Goal: Task Accomplishment & Management: Use online tool/utility

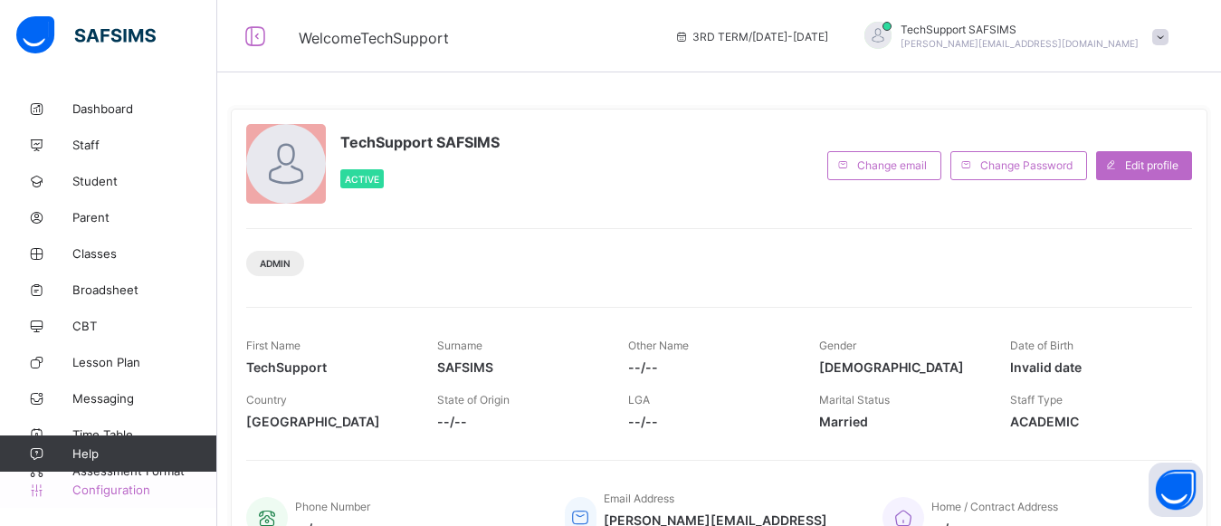
click at [115, 485] on span "Configuration" at bounding box center [144, 489] width 144 height 14
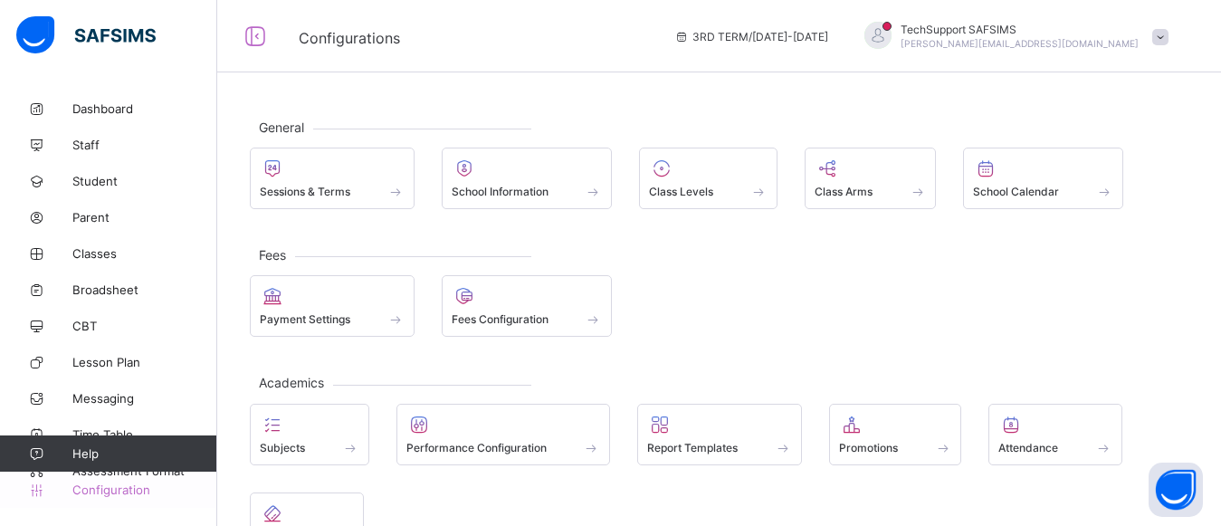
click at [96, 496] on span "Configuration" at bounding box center [144, 489] width 144 height 14
click at [126, 487] on span "Configuration" at bounding box center [144, 489] width 144 height 14
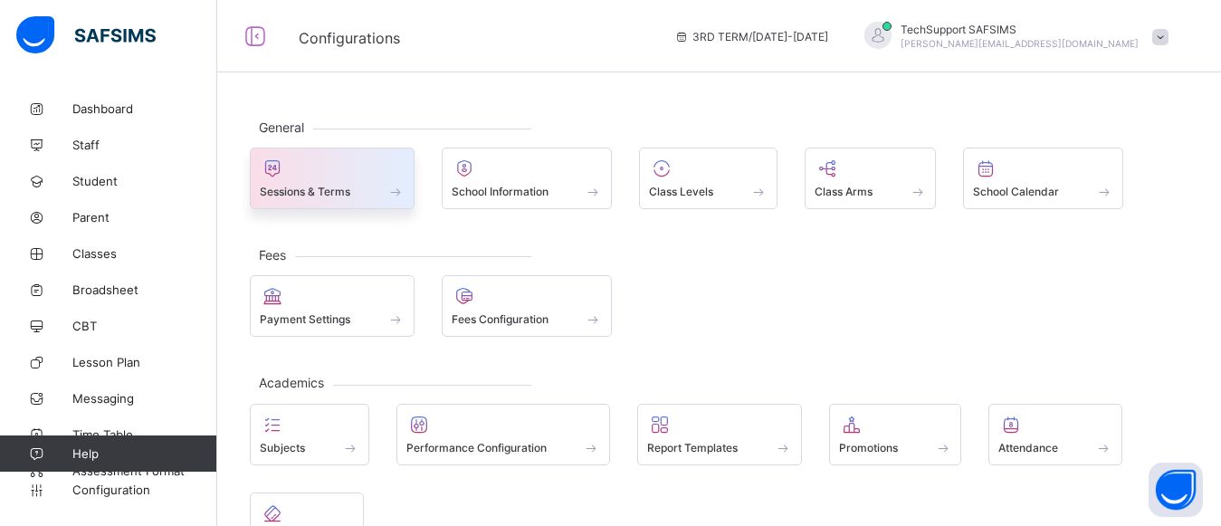
click at [325, 176] on div at bounding box center [332, 168] width 145 height 22
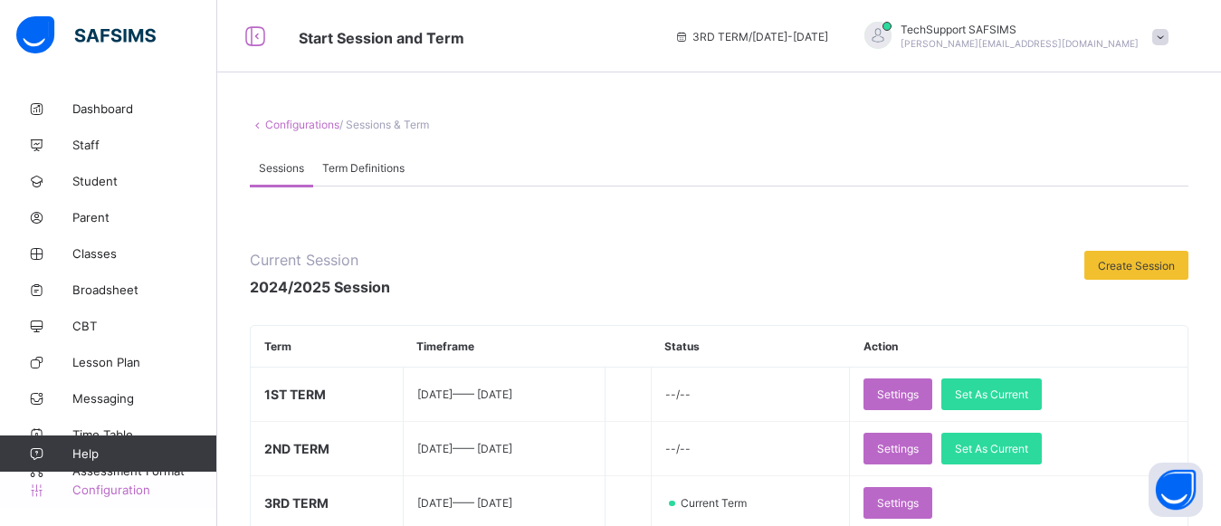
click at [108, 492] on span "Configuration" at bounding box center [144, 489] width 144 height 14
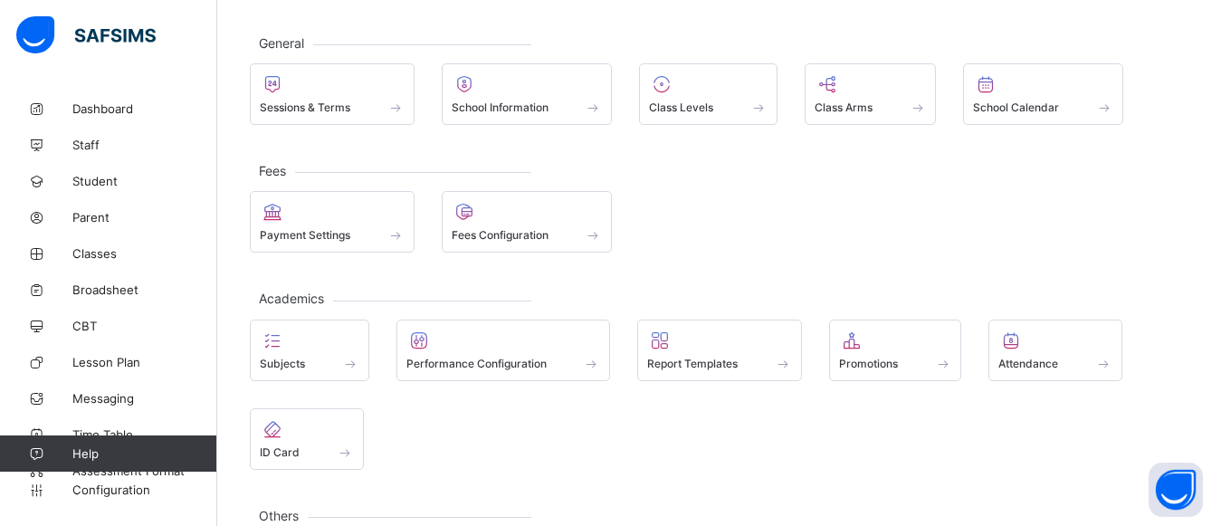
scroll to position [126, 0]
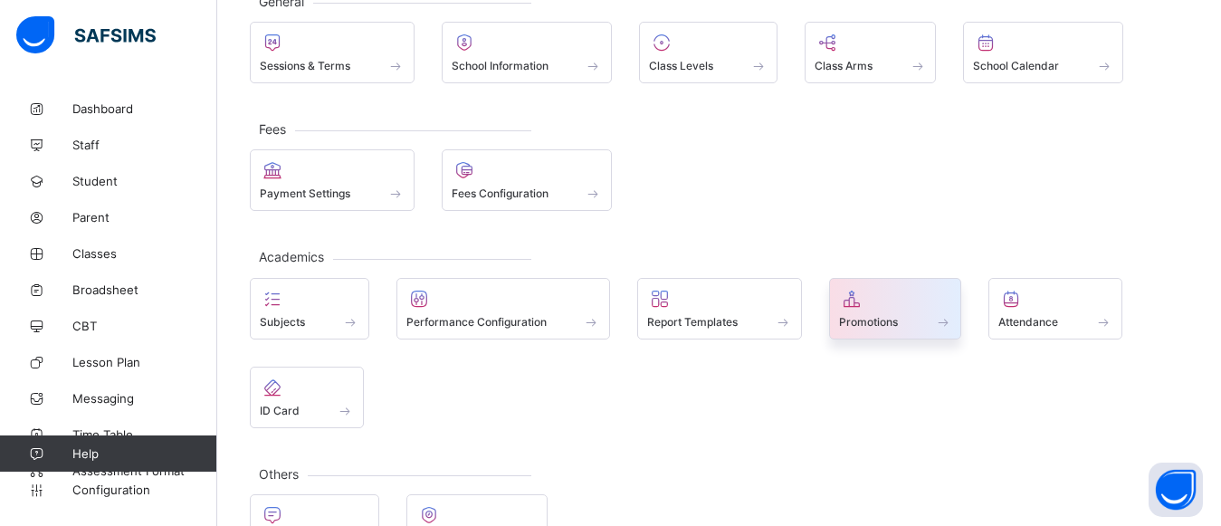
click at [874, 315] on span "Promotions" at bounding box center [868, 322] width 59 height 14
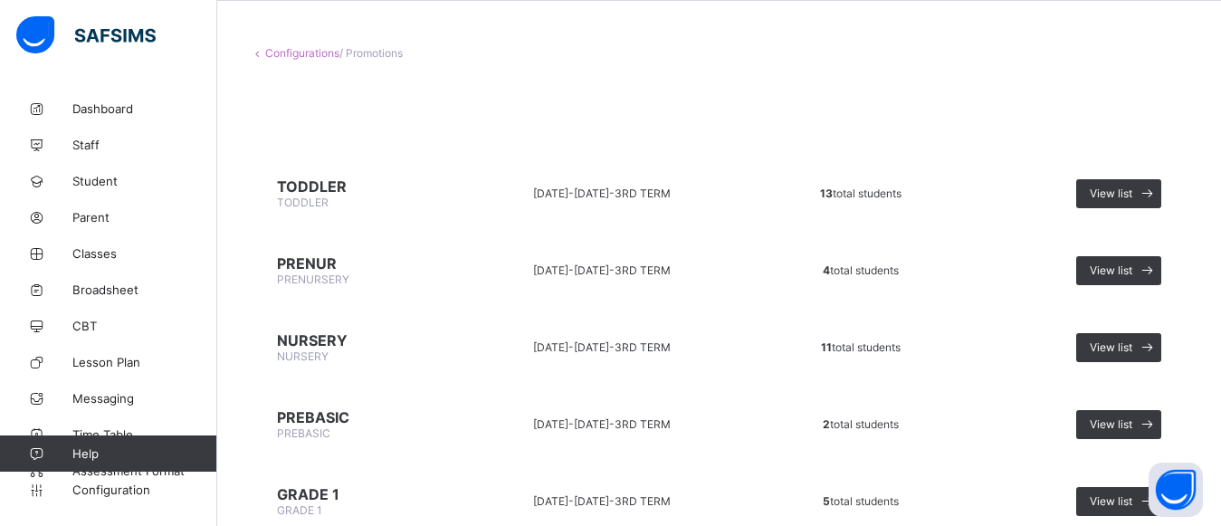
scroll to position [35, 0]
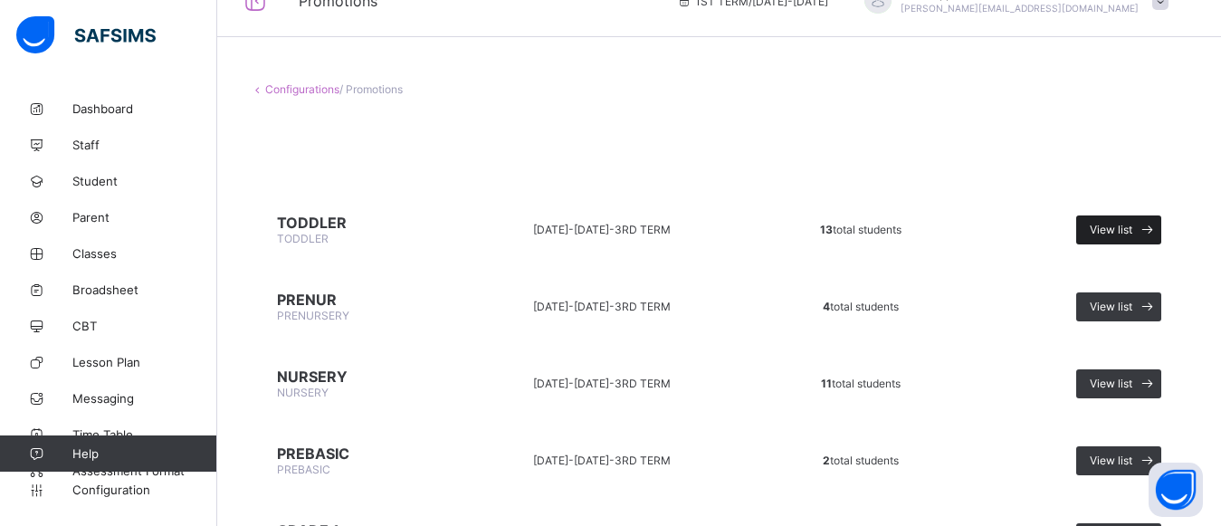
click at [1133, 237] on div "View list" at bounding box center [1118, 229] width 85 height 29
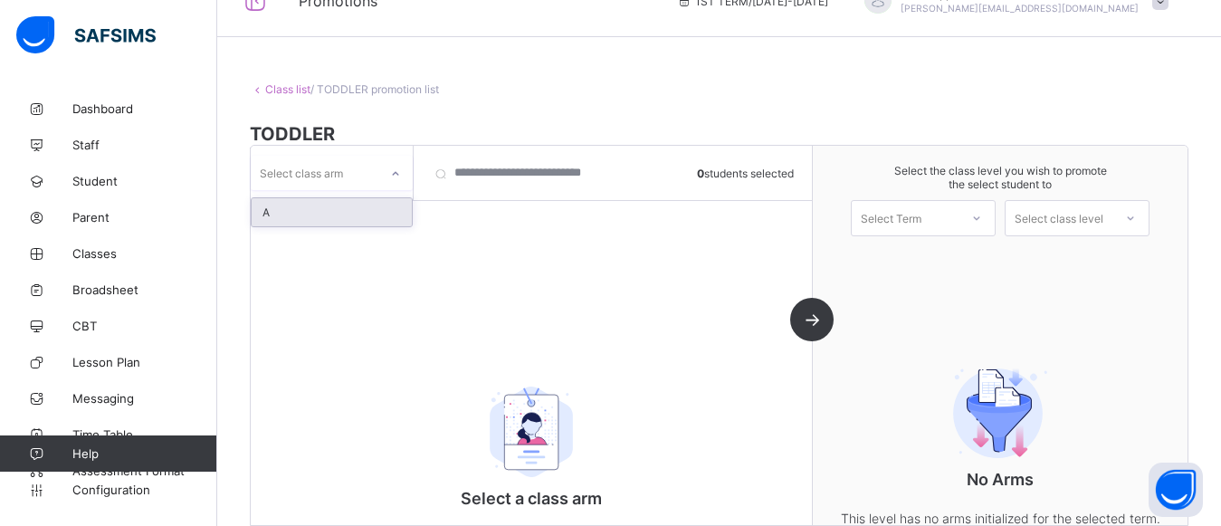
click at [393, 178] on icon at bounding box center [395, 174] width 11 height 18
click at [296, 218] on div "A" at bounding box center [332, 212] width 160 height 28
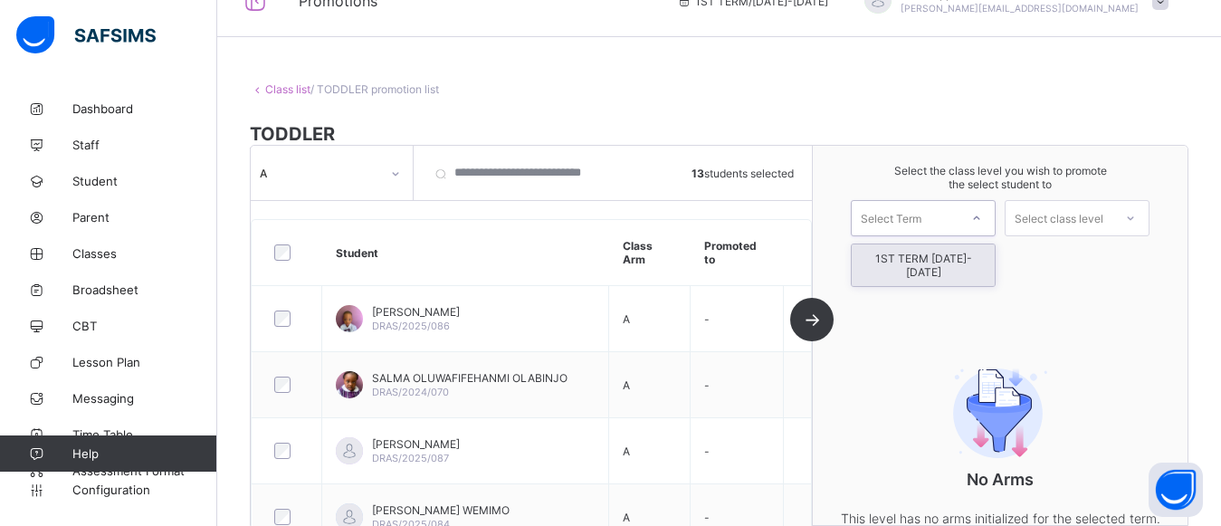
click at [971, 226] on div at bounding box center [977, 218] width 36 height 34
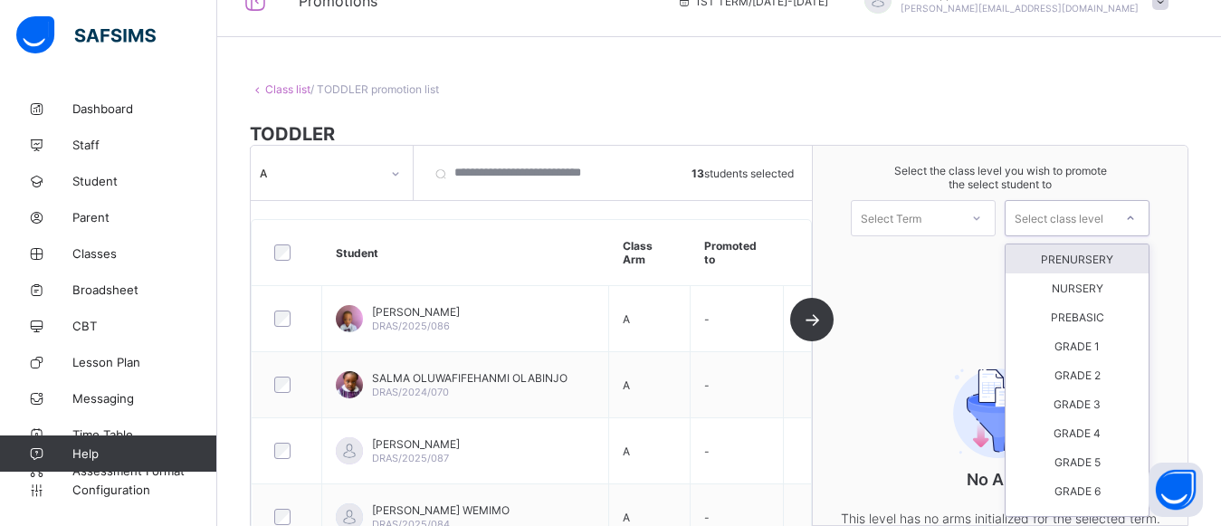
click at [1095, 226] on div "Select class level" at bounding box center [1059, 218] width 89 height 36
click at [1093, 268] on div "PRENURSERY" at bounding box center [1077, 258] width 143 height 29
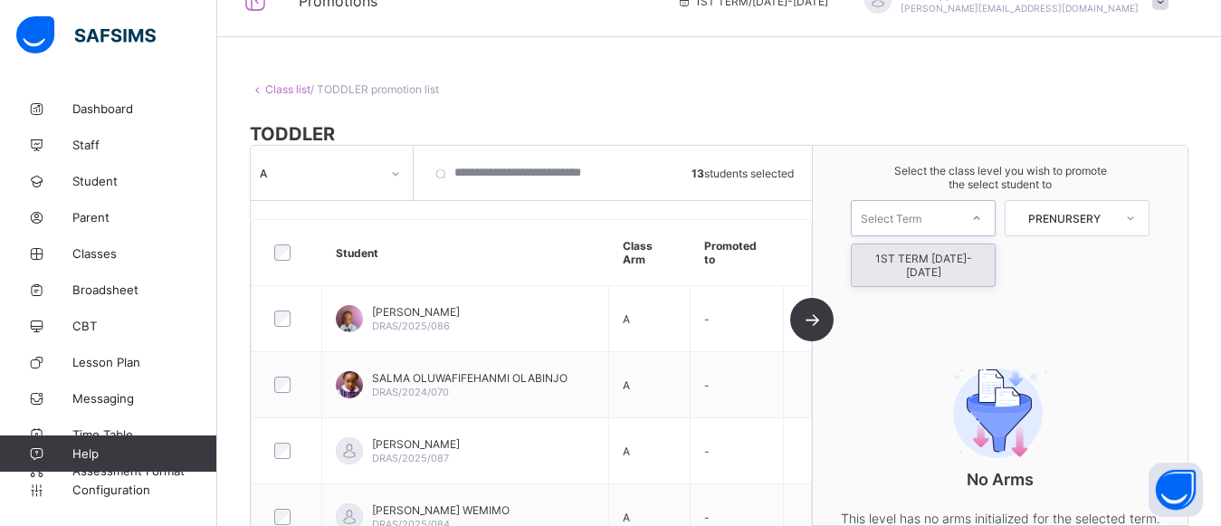
click at [913, 217] on div "Select Term" at bounding box center [891, 218] width 61 height 36
click at [891, 245] on div "1ST TERM 2025-2026" at bounding box center [923, 265] width 143 height 42
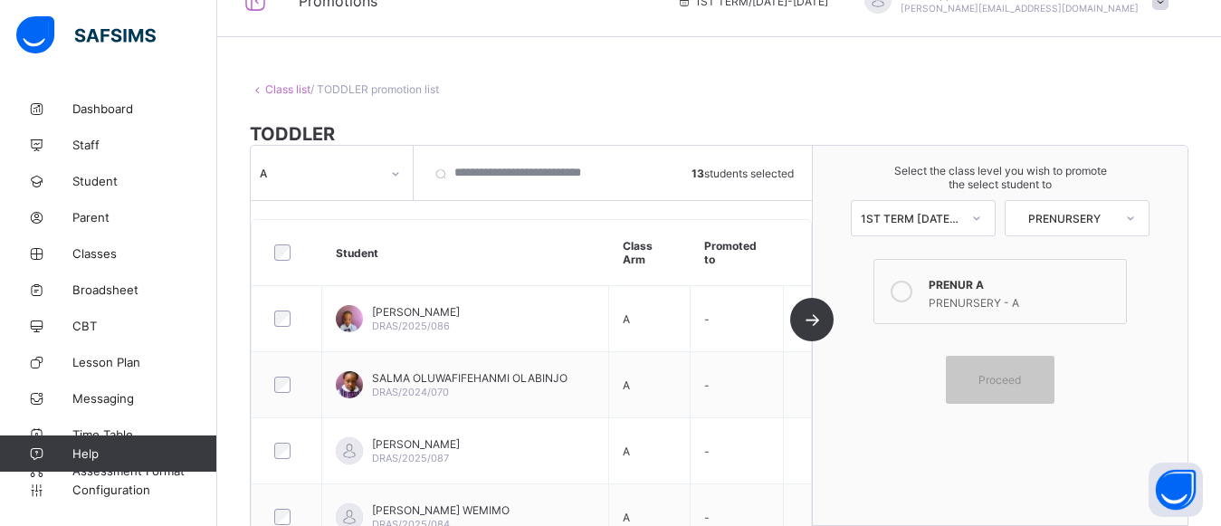
click at [911, 296] on icon at bounding box center [902, 292] width 22 height 22
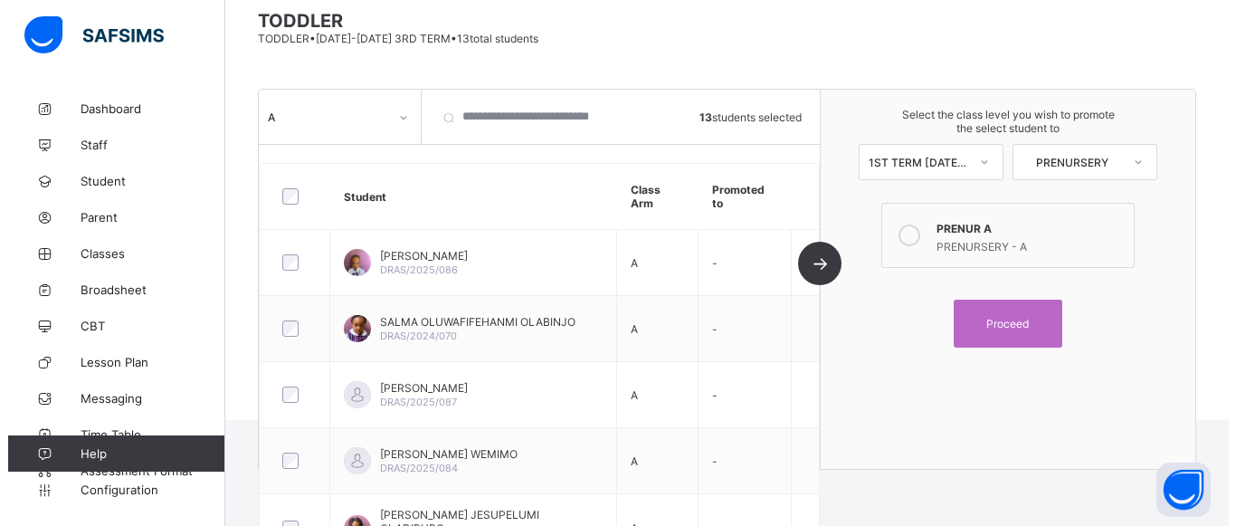
scroll to position [130, 0]
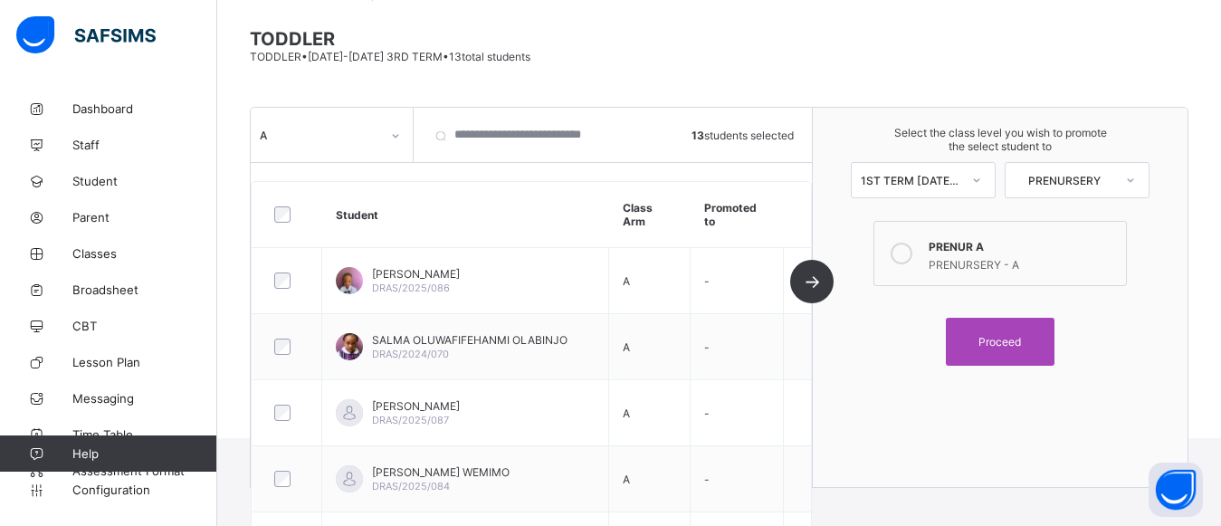
click at [1027, 355] on div "Proceed" at bounding box center [1000, 342] width 109 height 48
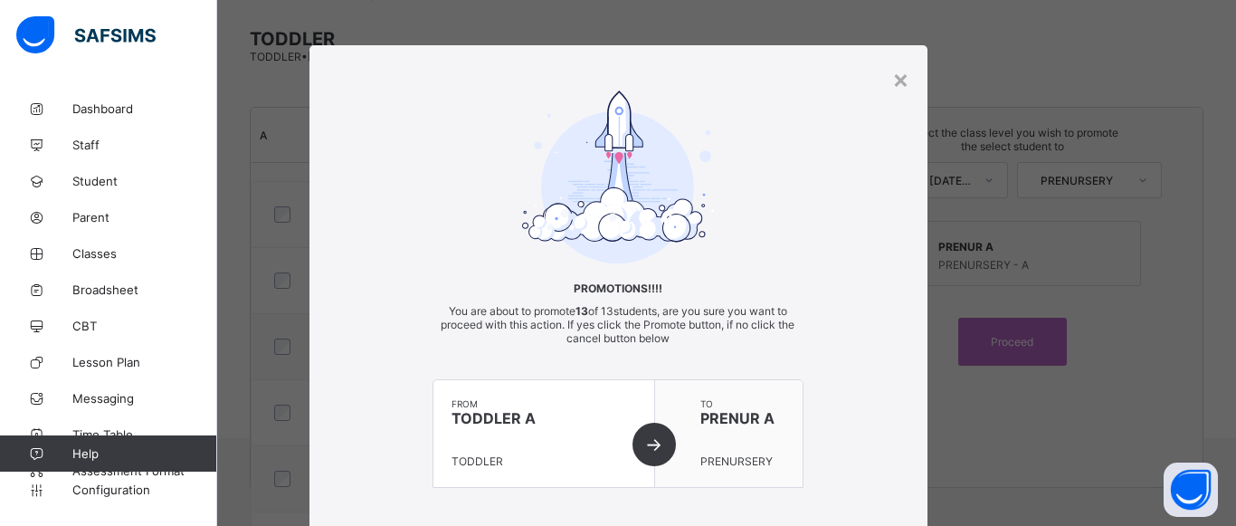
click at [833, 191] on div "Promotions!!!! You are about to promote 13 of 13 students, are you sure you wan…" at bounding box center [619, 308] width 618 height 434
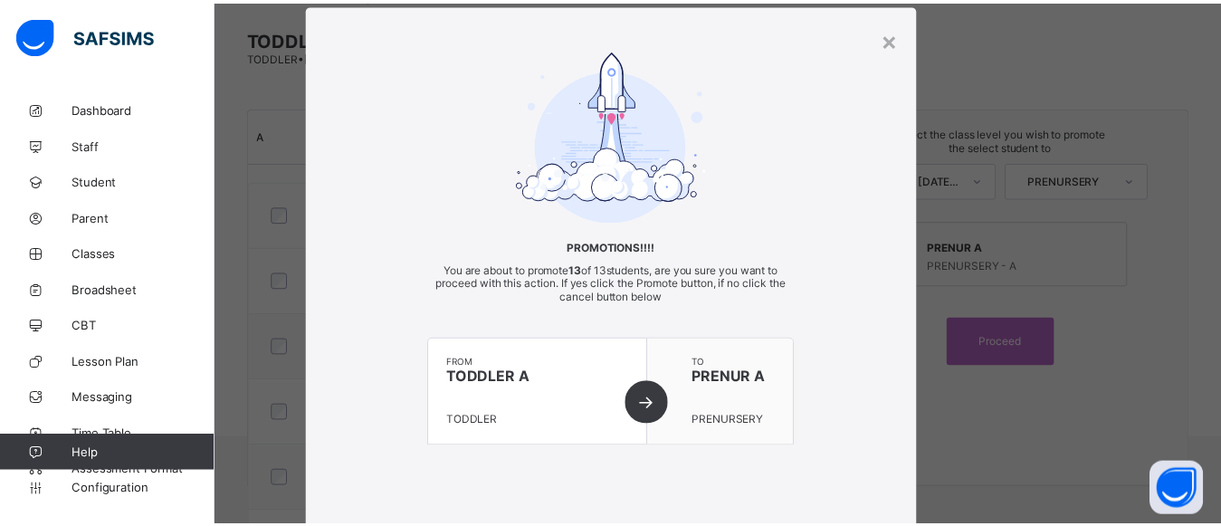
scroll to position [0, 0]
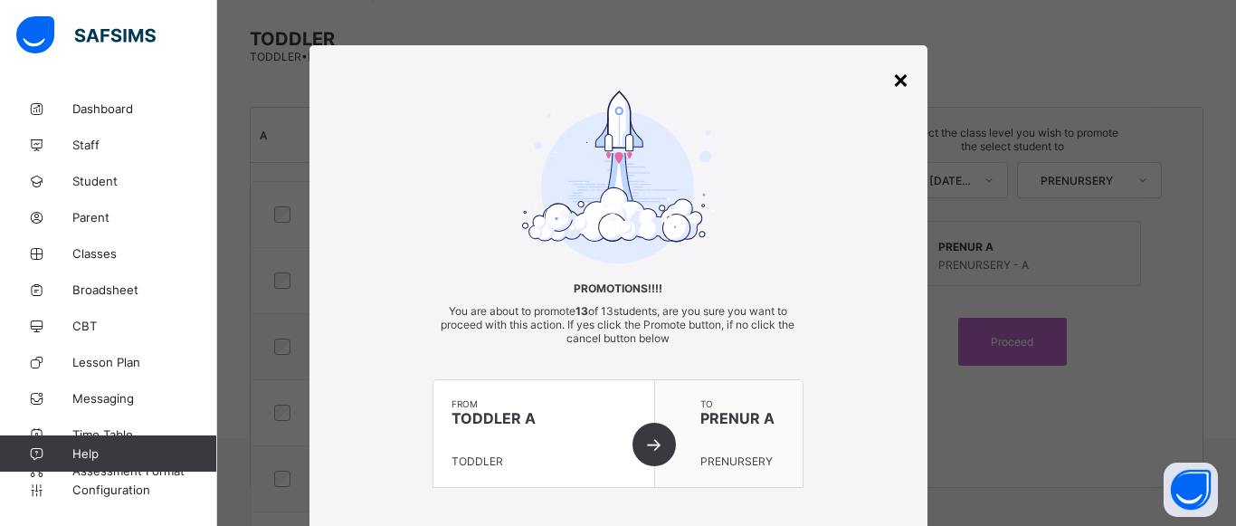
click at [897, 80] on div "×" at bounding box center [900, 78] width 17 height 31
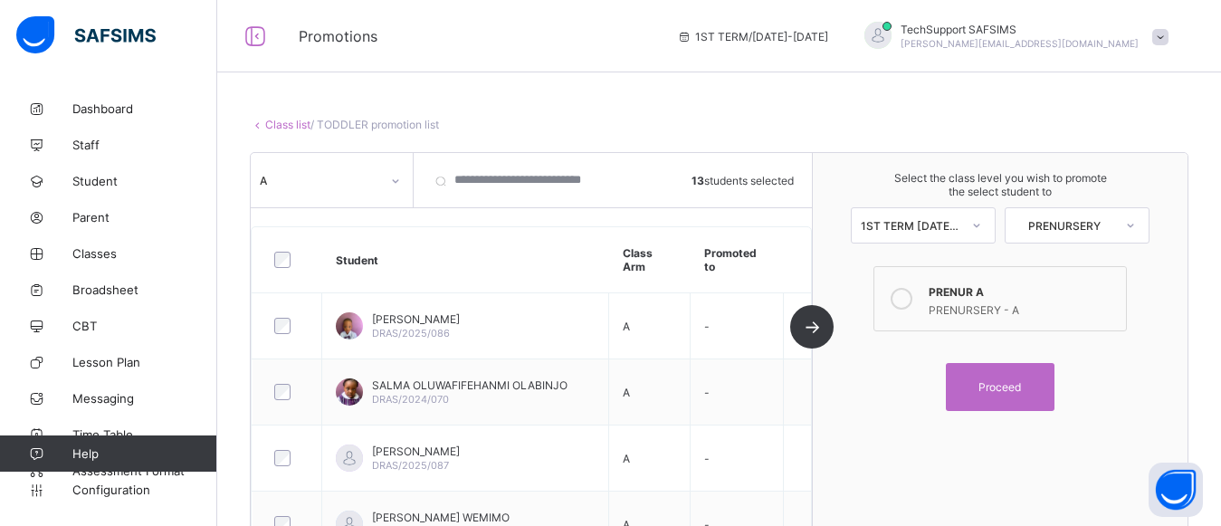
click at [294, 127] on link "Class list" at bounding box center [287, 125] width 45 height 14
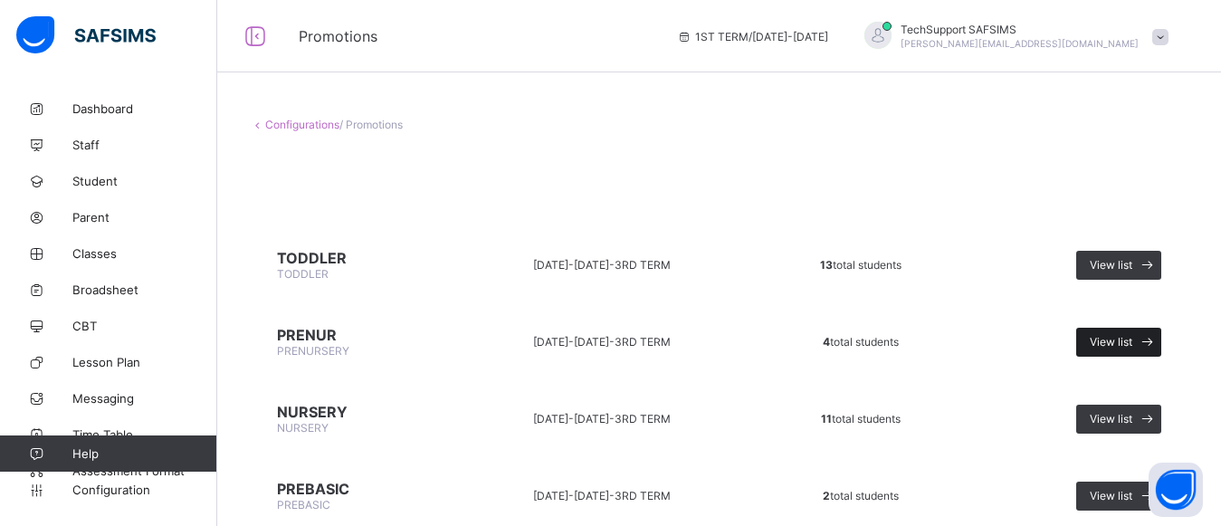
click at [1115, 335] on span "View list" at bounding box center [1111, 342] width 43 height 14
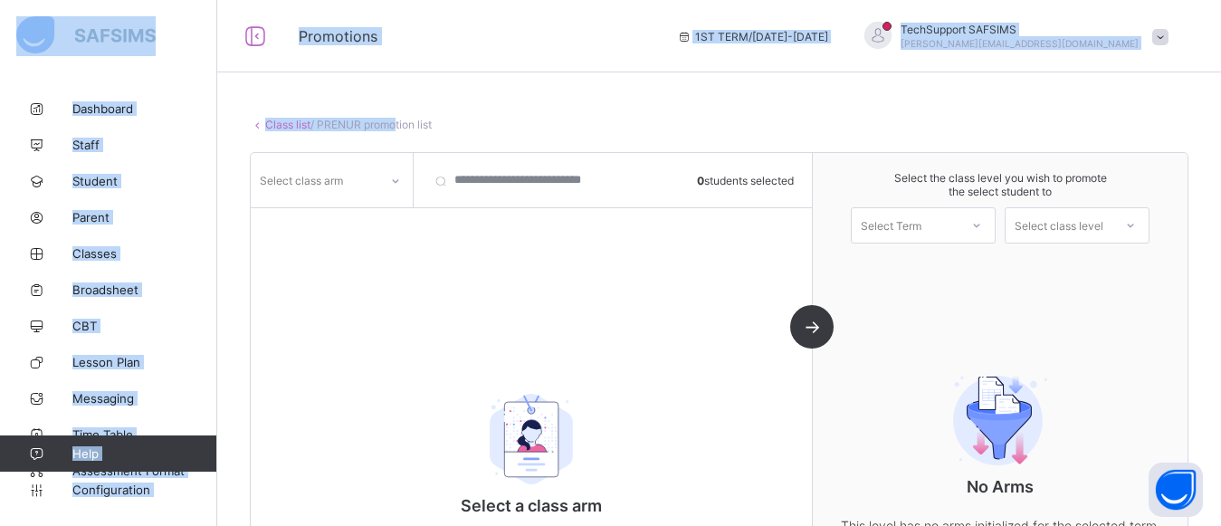
drag, startPoint x: 299, startPoint y: 32, endPoint x: 392, endPoint y: 100, distance: 115.9
click at [392, 100] on div "Promotions 1ST TERM / 2025-2026 TechSupport SAFSIMS olufemi.ibitokun@flexisaf.c…" at bounding box center [610, 284] width 1221 height 568
click at [392, 100] on div "Class list / PRENUR promotion list PRENUR PRENURSERY • 2024-2025 3RD TERM • 4 t…" at bounding box center [719, 330] width 1004 height 478
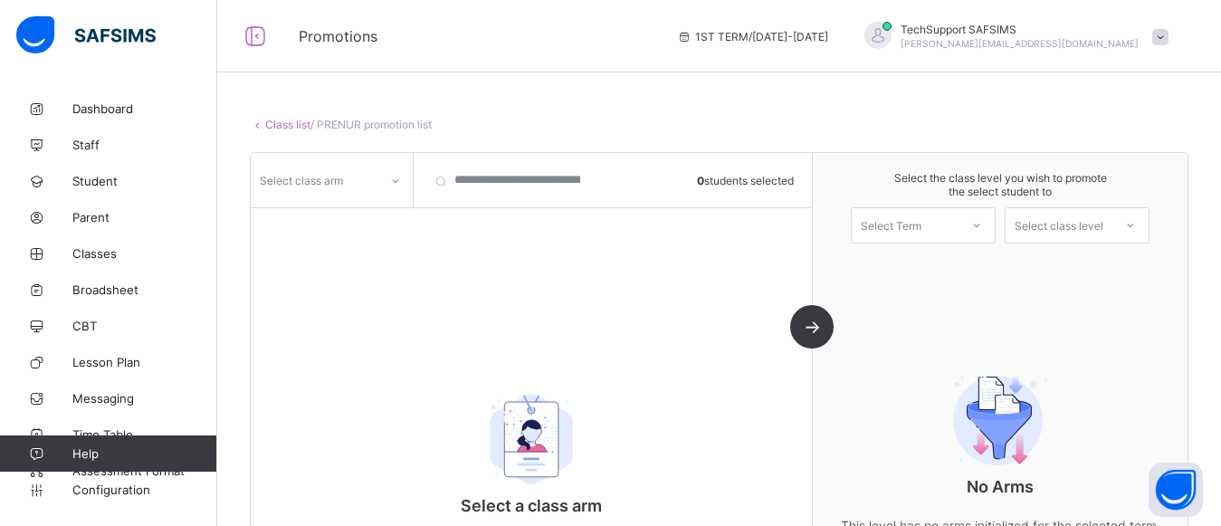
click at [287, 123] on link "Class list" at bounding box center [287, 125] width 45 height 14
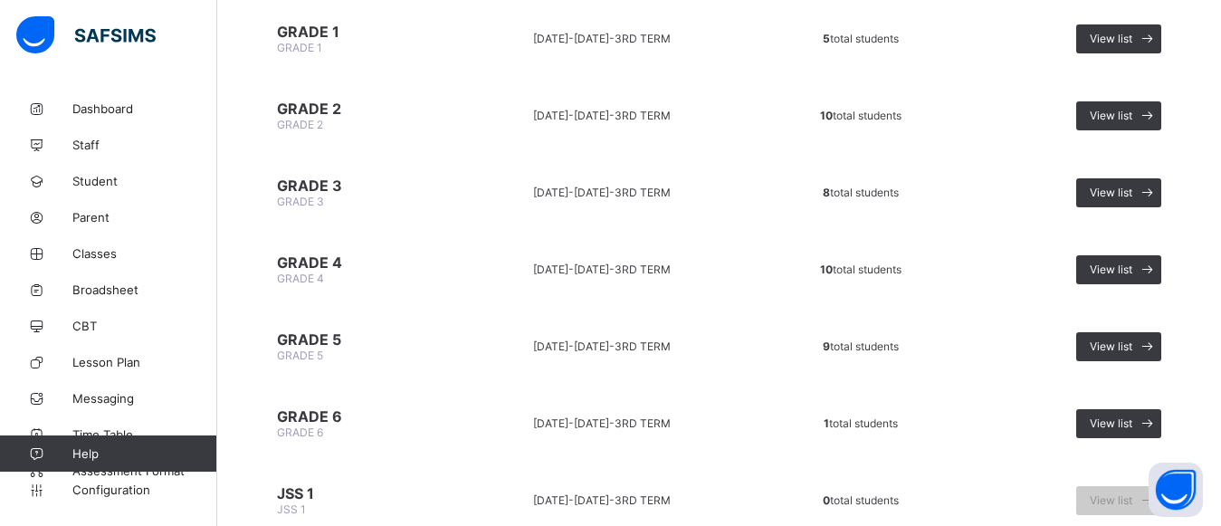
scroll to position [539, 0]
